Goal: Transaction & Acquisition: Register for event/course

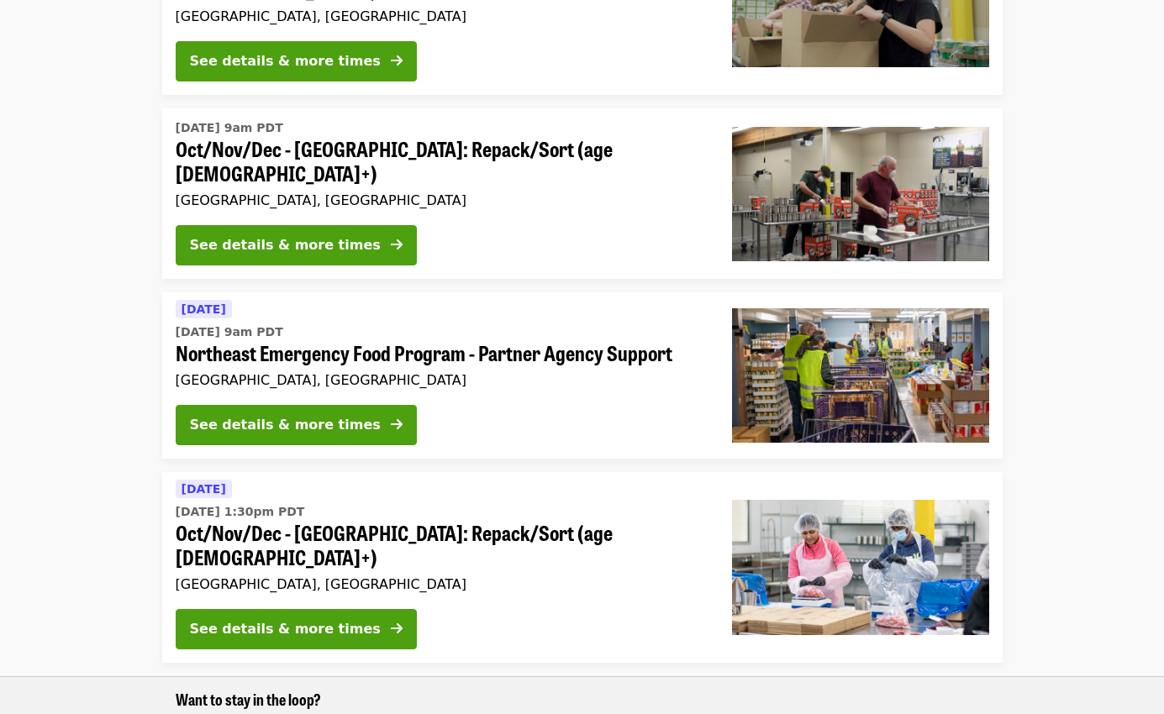
scroll to position [493, 0]
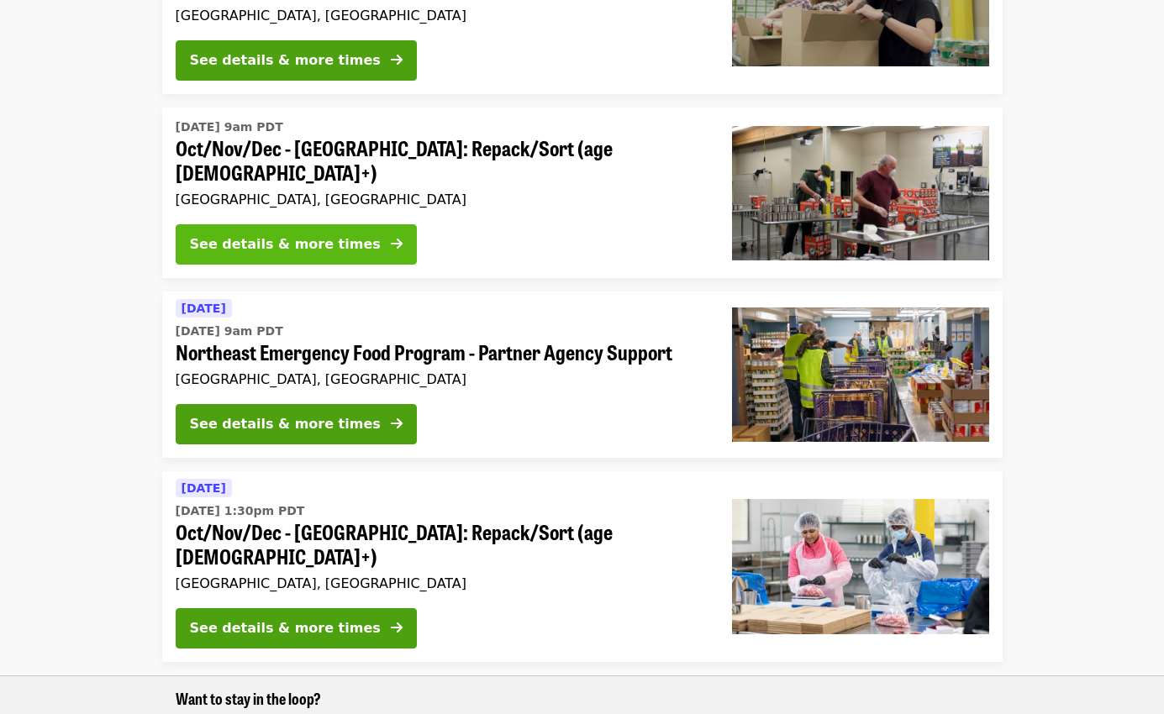
click at [300, 234] on div "See details & more times" at bounding box center [285, 244] width 191 height 20
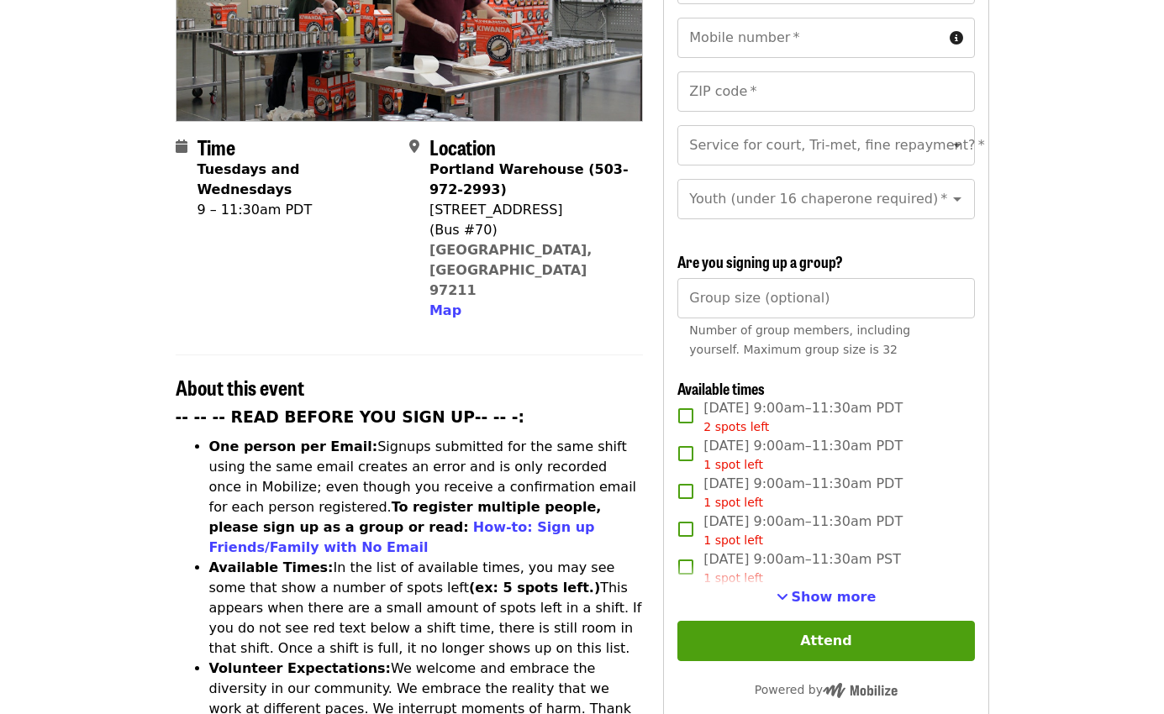
scroll to position [313, 0]
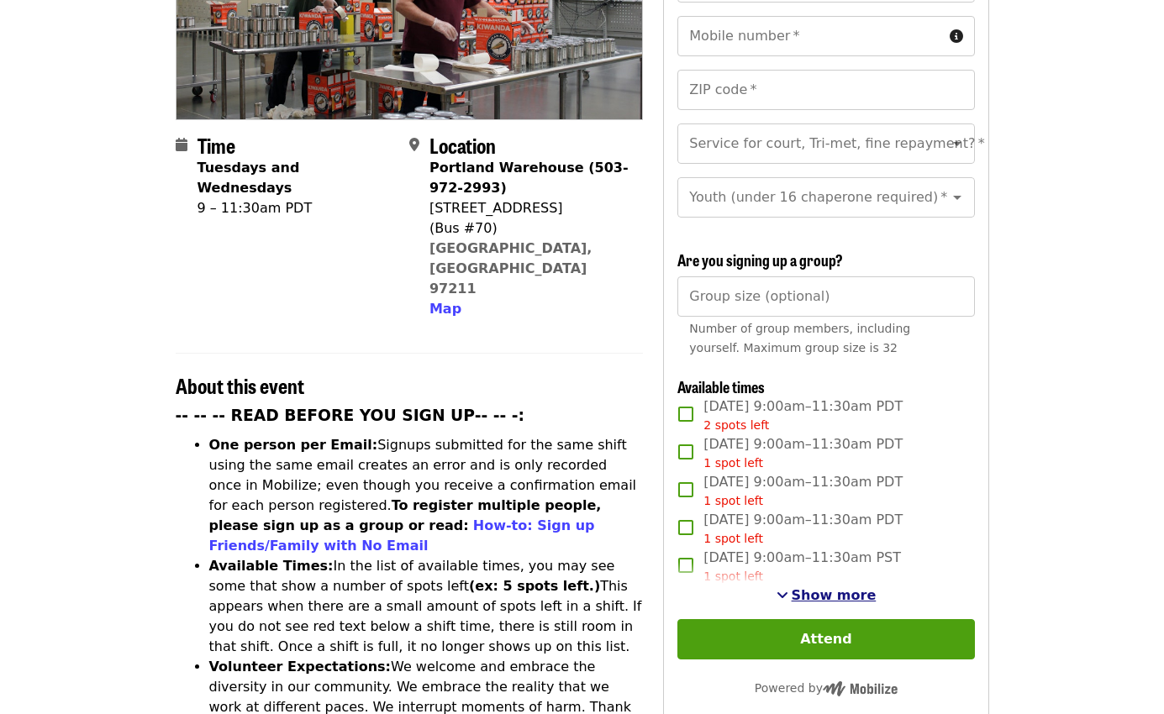
click at [841, 598] on span "Show more" at bounding box center [834, 595] width 85 height 16
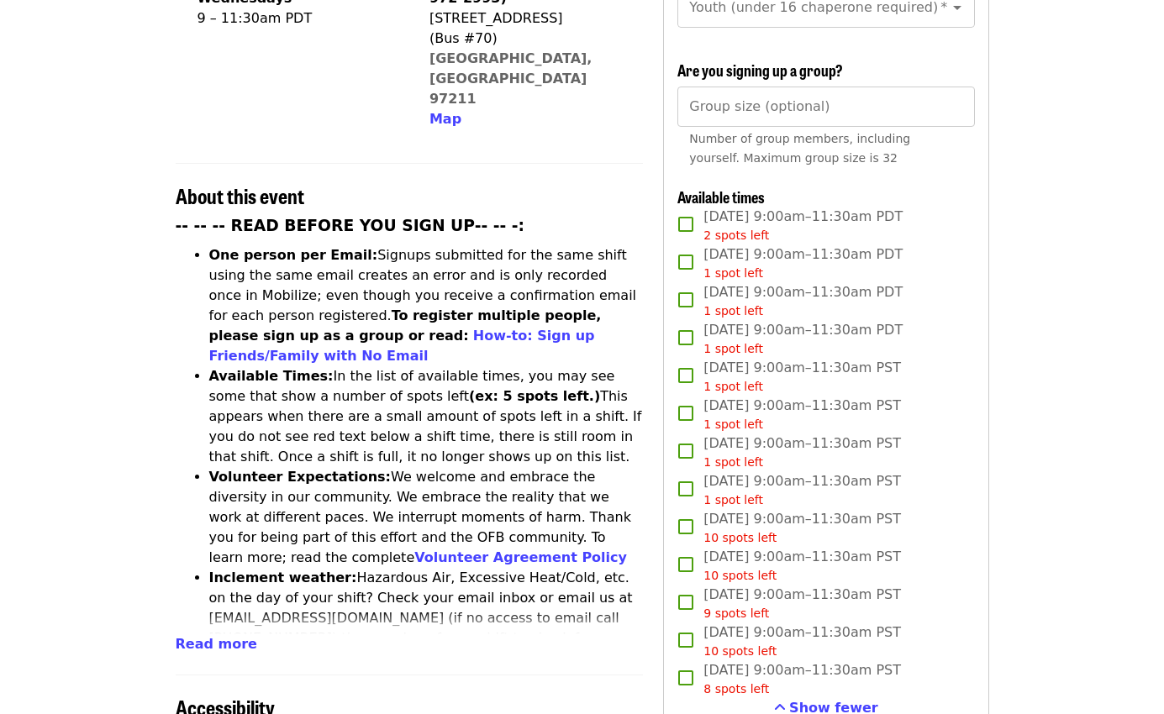
scroll to position [550, 0]
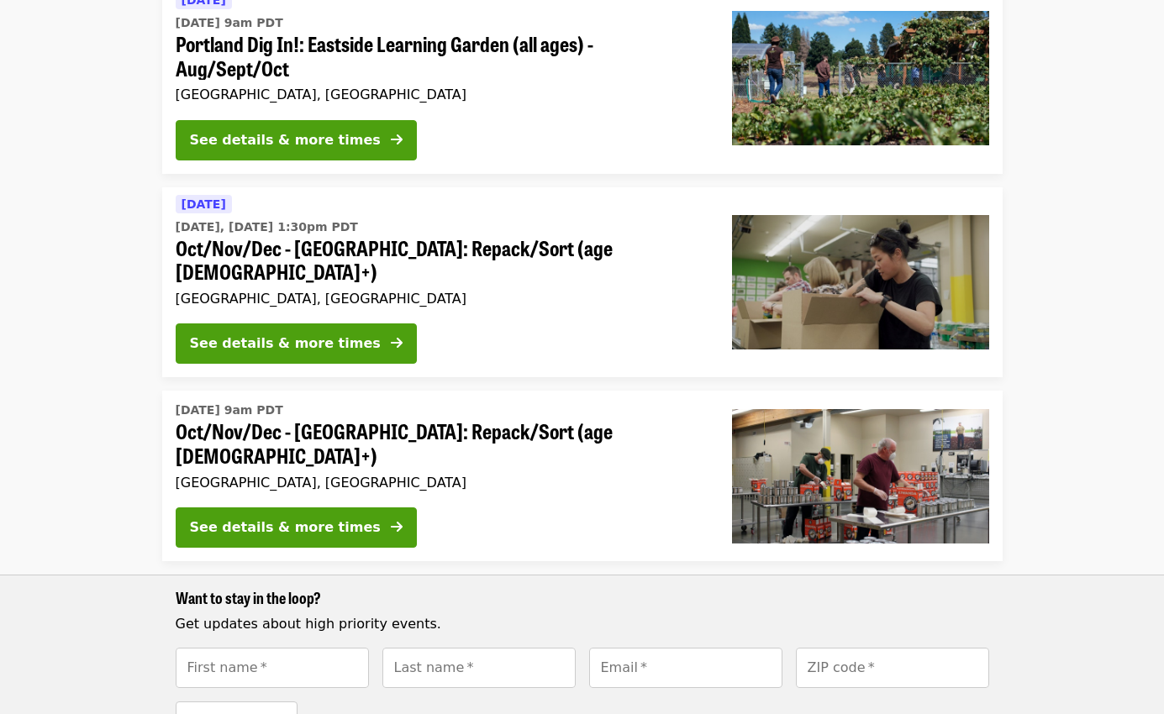
scroll to position [204, 0]
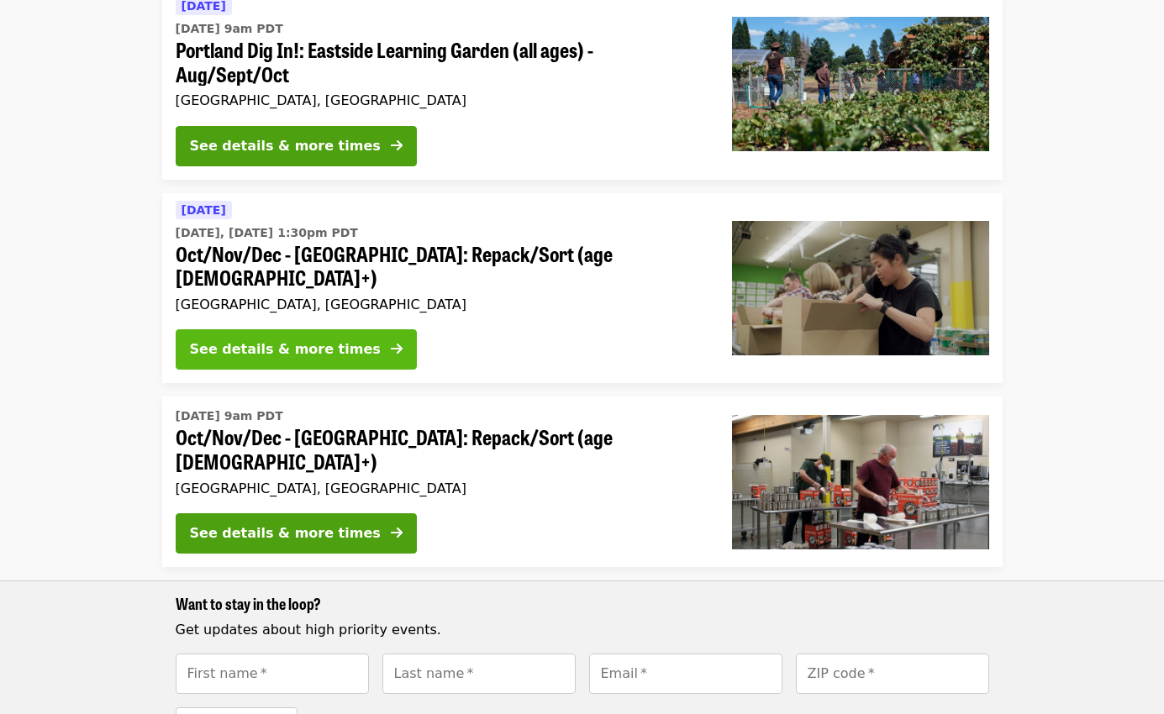
click at [299, 340] on div "See details & more times" at bounding box center [285, 350] width 191 height 20
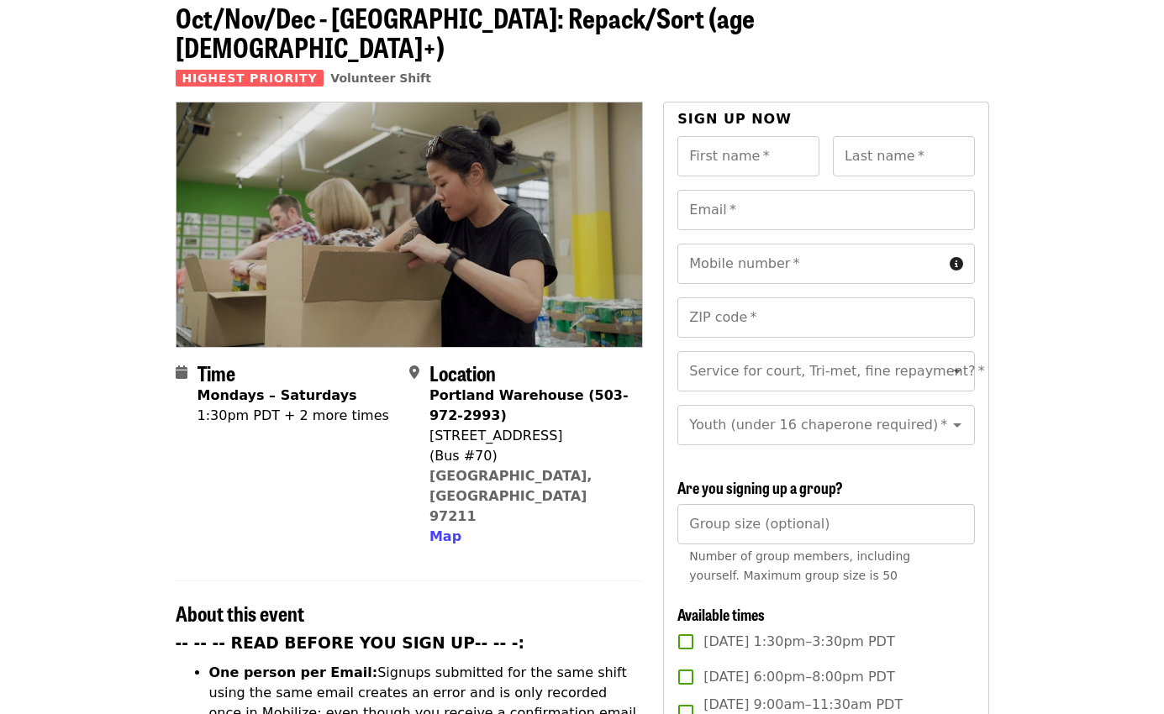
scroll to position [277, 0]
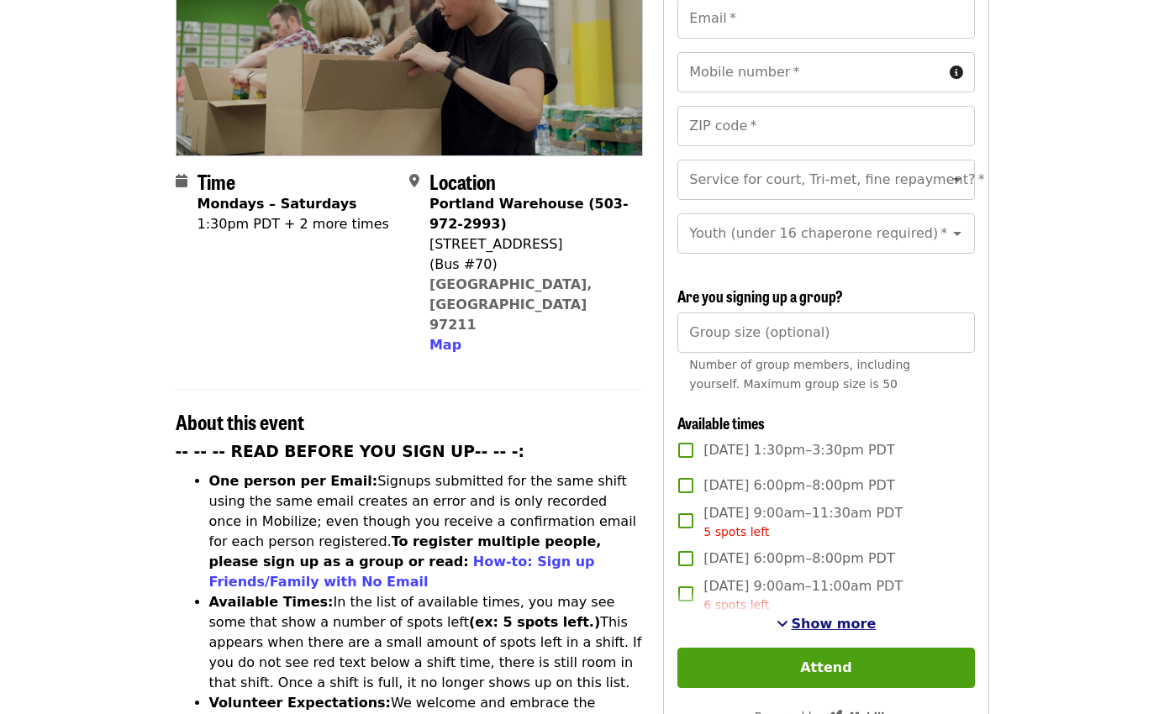
click at [824, 616] on span "Show more" at bounding box center [834, 624] width 85 height 16
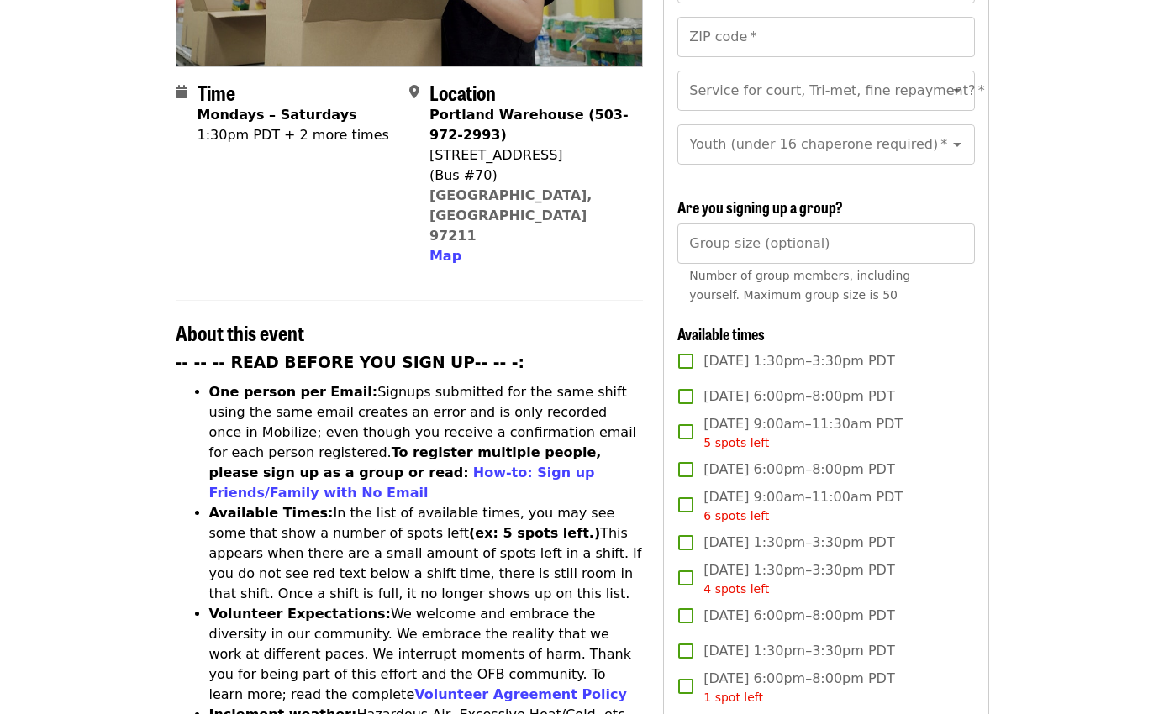
scroll to position [297, 0]
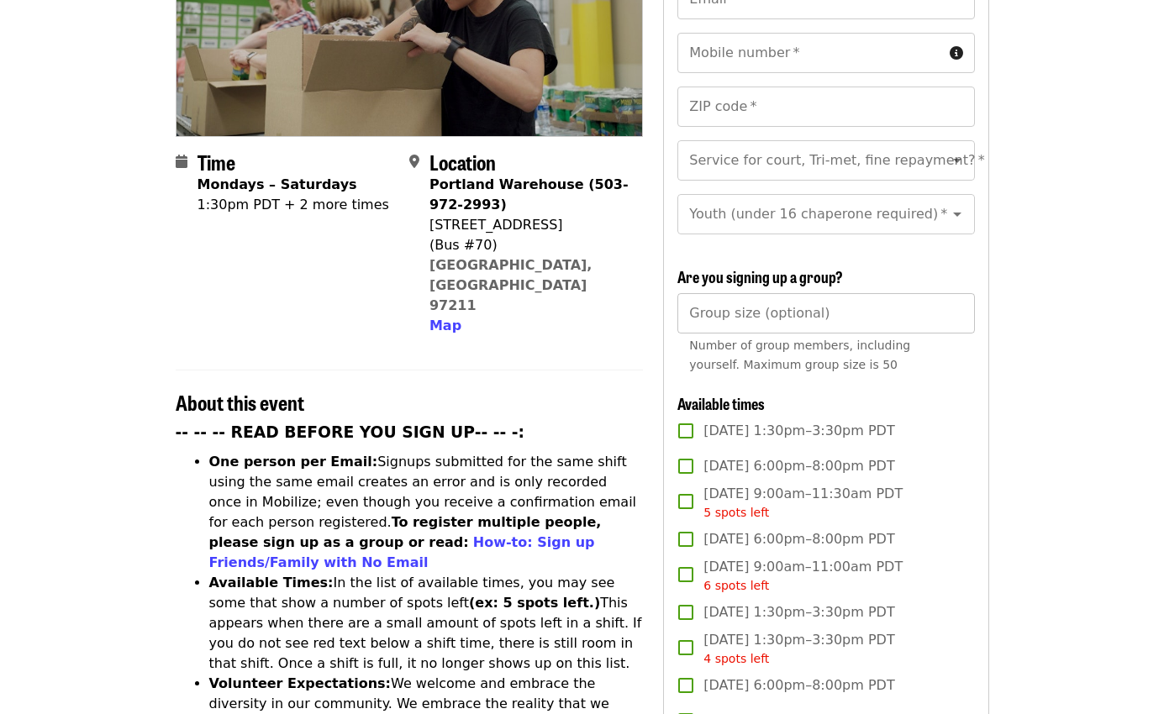
click at [751, 305] on div "Group size (optional) Group size (optional) Number of group members, including …" at bounding box center [825, 337] width 297 height 88
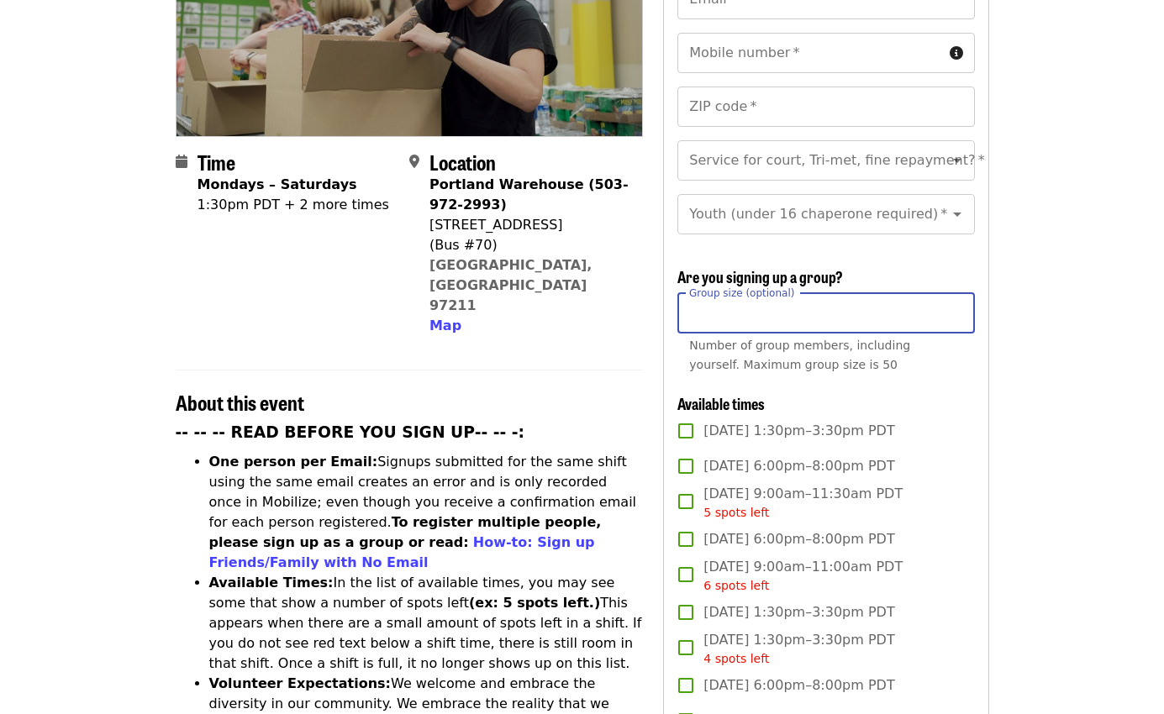
type input "**"
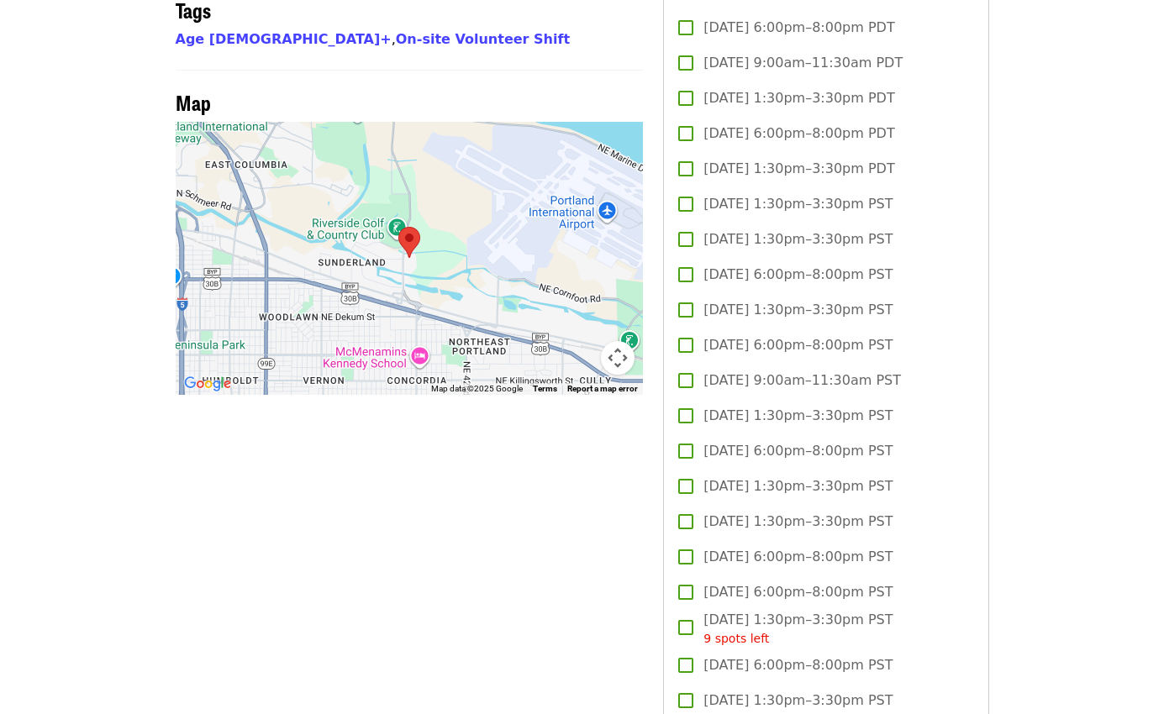
scroll to position [1449, 0]
